Goal: Task Accomplishment & Management: Complete application form

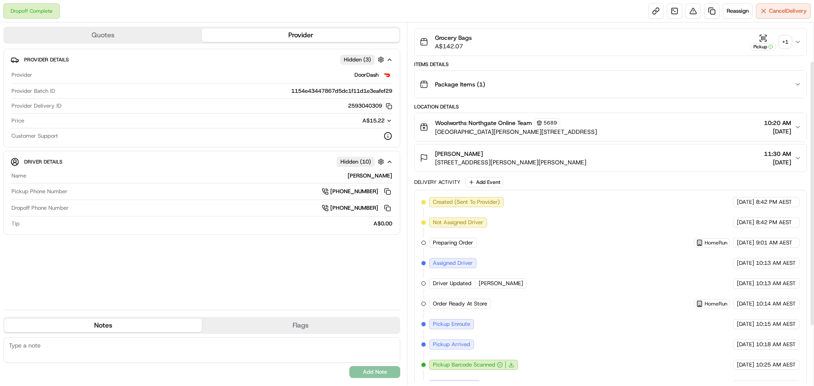
scroll to position [50, 0]
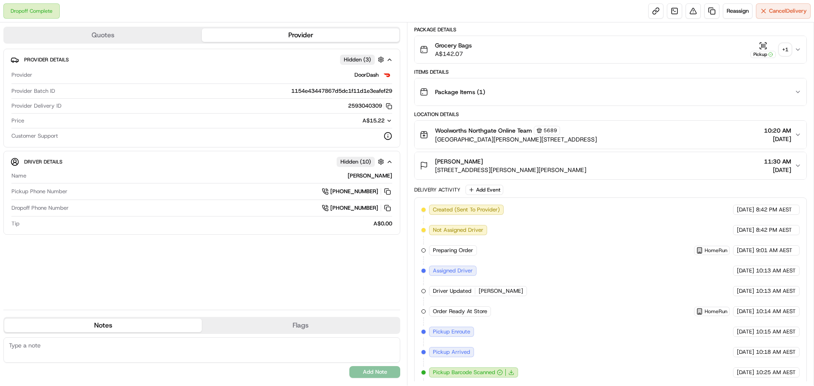
click at [783, 47] on div "+ 1" at bounding box center [786, 50] width 12 height 12
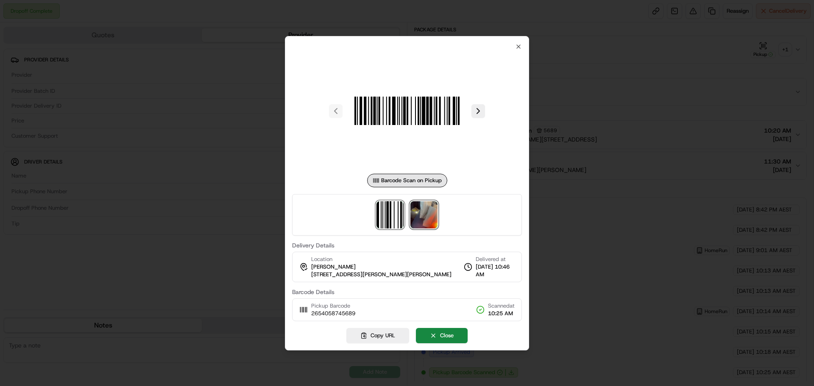
click at [434, 214] on img at bounding box center [424, 214] width 27 height 27
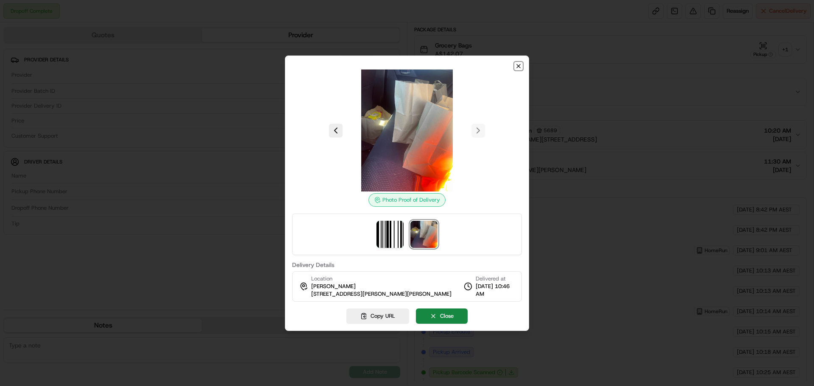
click at [516, 66] on icon "button" at bounding box center [518, 66] width 7 height 7
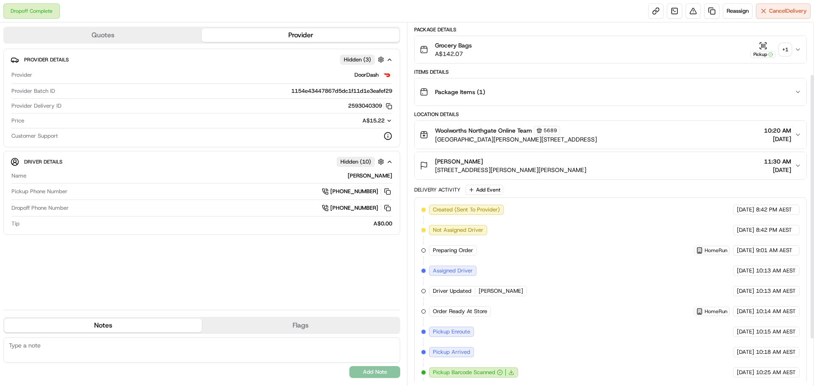
scroll to position [134, 0]
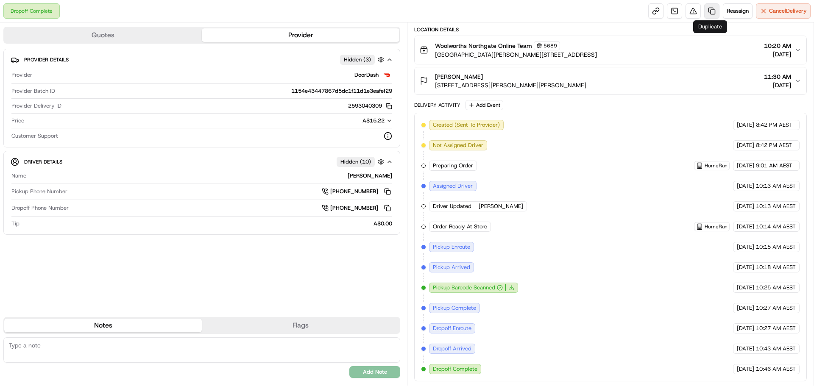
click at [707, 11] on link at bounding box center [712, 10] width 15 height 15
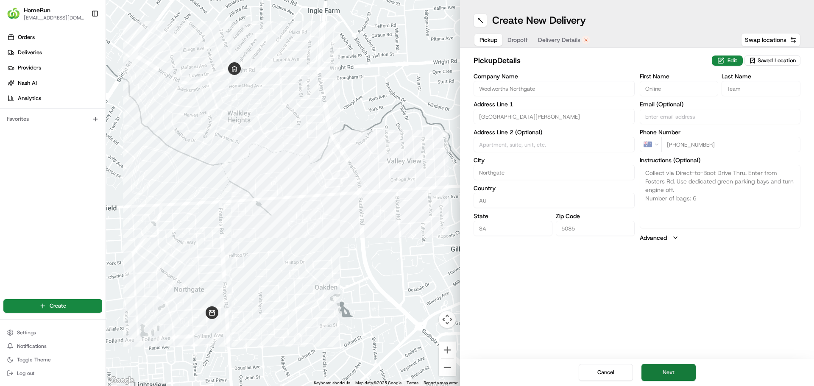
click at [668, 375] on button "Next" at bounding box center [669, 372] width 54 height 17
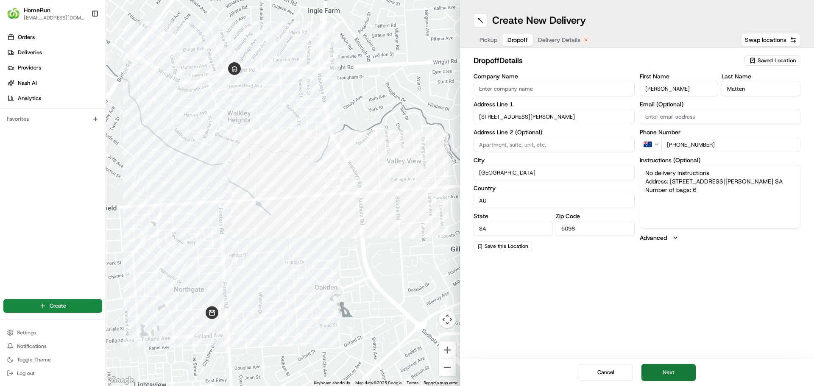
click at [678, 372] on button "Next" at bounding box center [669, 372] width 54 height 17
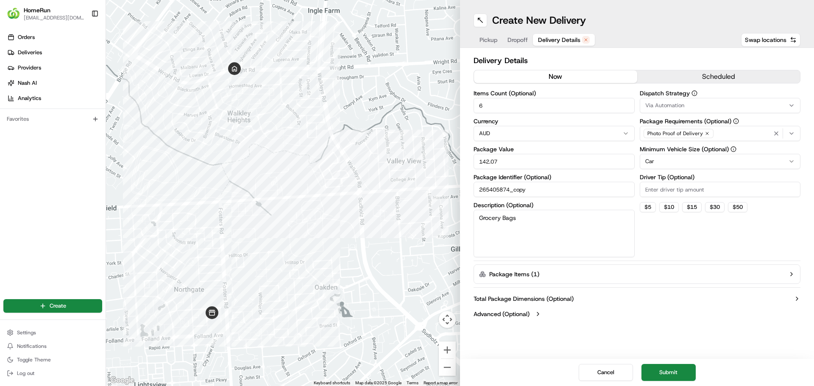
click at [584, 74] on button "now" at bounding box center [555, 76] width 163 height 13
click at [679, 375] on button "Submit" at bounding box center [669, 372] width 54 height 17
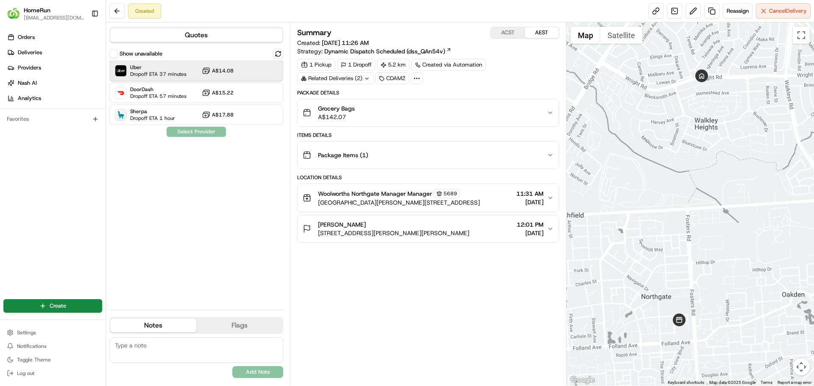
click at [160, 72] on span "Dropoff ETA 37 minutes" at bounding box center [158, 74] width 56 height 7
click at [184, 129] on button "Assign Provider" at bounding box center [196, 132] width 60 height 10
